Goal: Find specific page/section: Find specific page/section

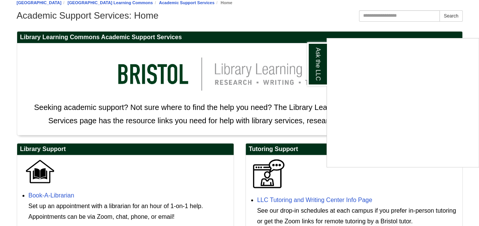
scroll to position [83, 0]
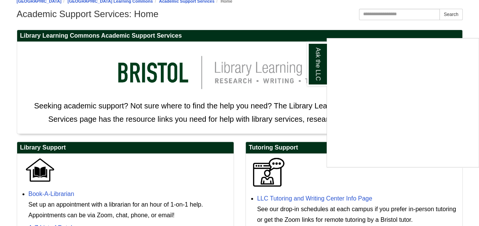
click at [308, 195] on div "Ask the LLC" at bounding box center [239, 113] width 479 height 226
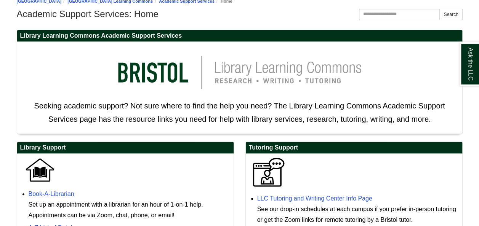
click at [274, 173] on img at bounding box center [269, 173] width 38 height 30
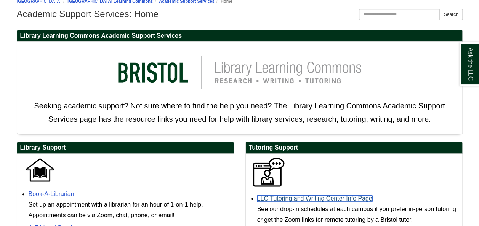
click at [285, 197] on link "LLC Tutoring and Writing Center Info Page" at bounding box center [314, 199] width 115 height 6
